Goal: Complete application form

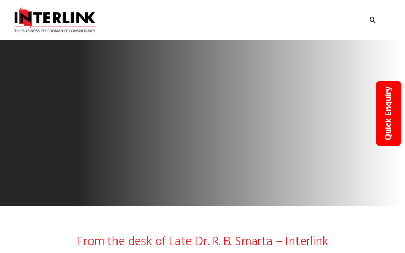
select select "Pharmaceuticals"
type input "YkFzmdmRmEPJ"
type input "[EMAIL_ADDRESS][DOMAIN_NAME]"
type input "9250148353"
type input "jzATpYKxKho"
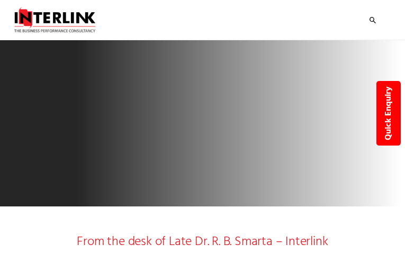
type input "FspJtOvj"
select select "Improving Business Performance and Health"
select select "Go-To-Market Strategy"
select select "Launch"
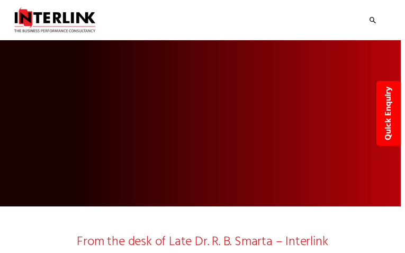
type input "UNmmnVoT"
type input "4669537363"
type input "ufbBKvtEoRRd"
type input "AQdoJyHACbER"
select select "Nutraceuticals"
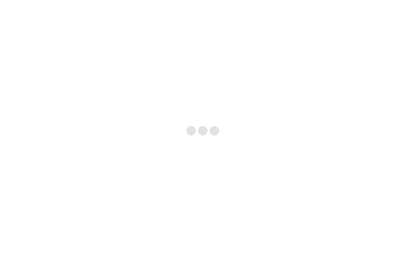
type input "uXFzwxYTJbBAiEV"
type input "[EMAIL_ADDRESS][DOMAIN_NAME]"
type input "2696334270"
type input "LIdTRvQqGbzdHY"
type input "TPuFZFWzzK"
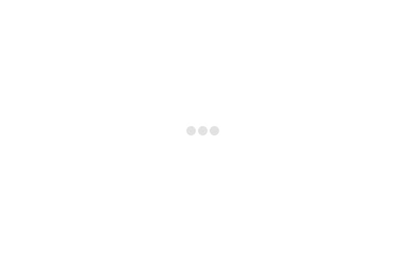
select select "Pharmaceuticals"
select select "Branding"
type input "ZPVMKOmb"
type input "[EMAIL_ADDRESS][DOMAIN_NAME]"
type input "IFzUYPBkfNrAOr"
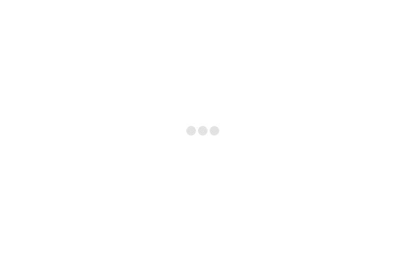
checkbox input "false"
